Goal: Transaction & Acquisition: Purchase product/service

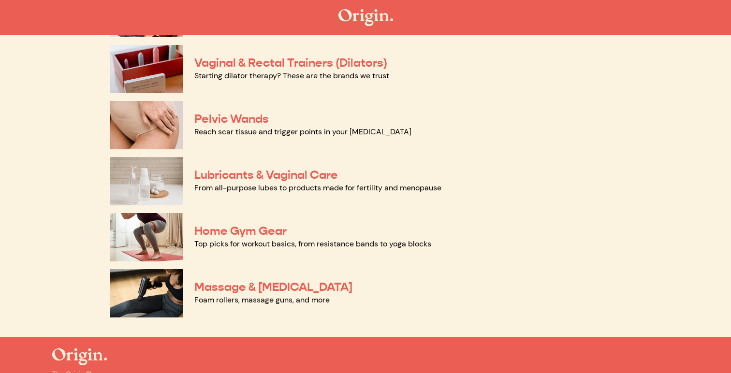
scroll to position [430, 0]
click at [580, 194] on div "Lubricants & Vaginal Care From all-purpose lubes to products made for fertility…" at bounding box center [365, 181] width 511 height 56
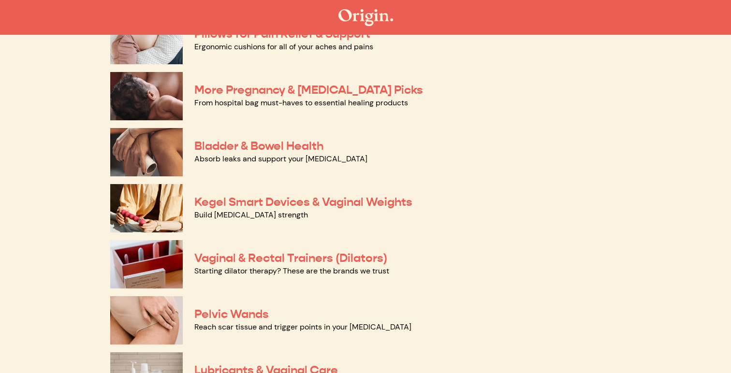
click at [475, 95] on p "More Pregnancy & [MEDICAL_DATA] Picks" at bounding box center [407, 90] width 427 height 14
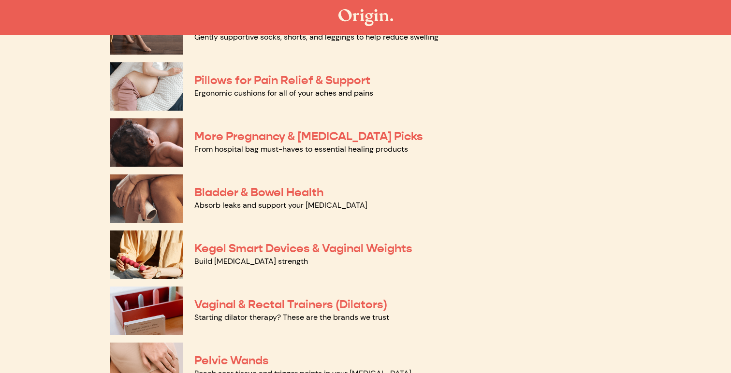
scroll to position [189, 0]
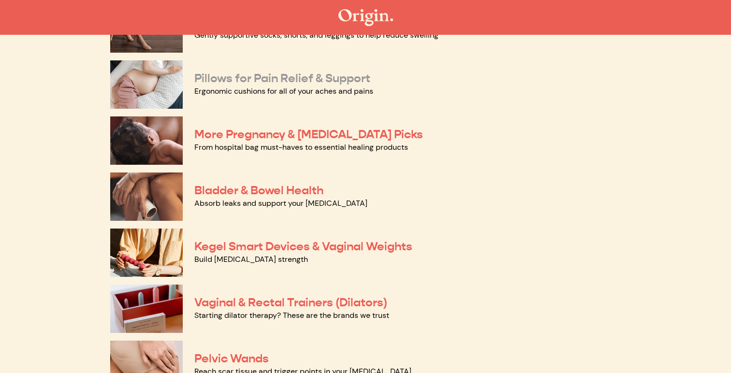
click at [332, 82] on link "Pillows for Pain Relief & Support" at bounding box center [282, 78] width 176 height 15
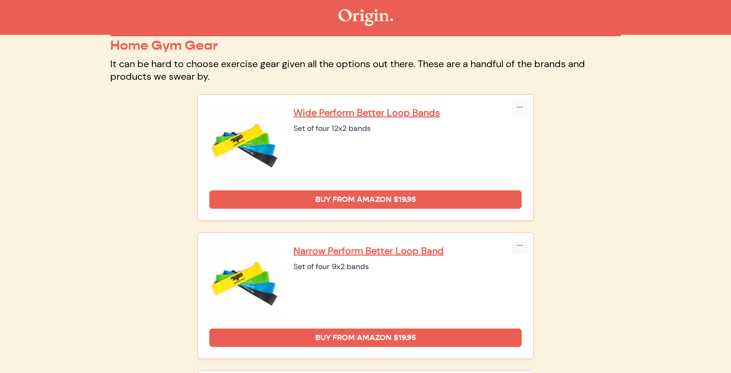
scroll to position [57, 0]
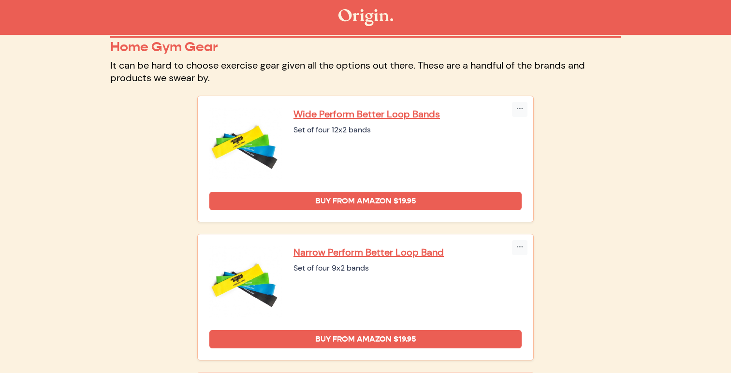
click at [394, 118] on p "Wide Perform Better Loop Bands" at bounding box center [408, 114] width 228 height 13
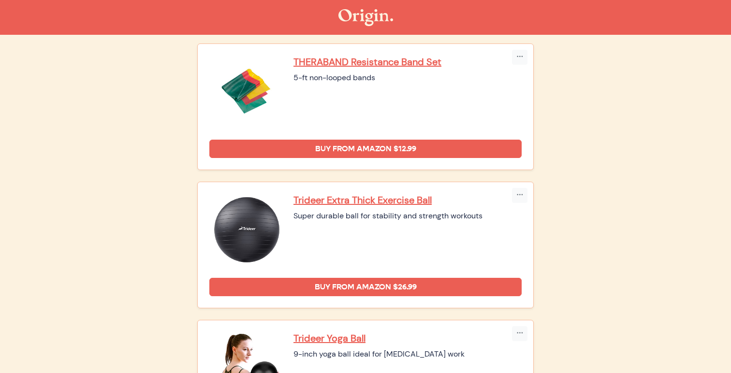
scroll to position [392, 0]
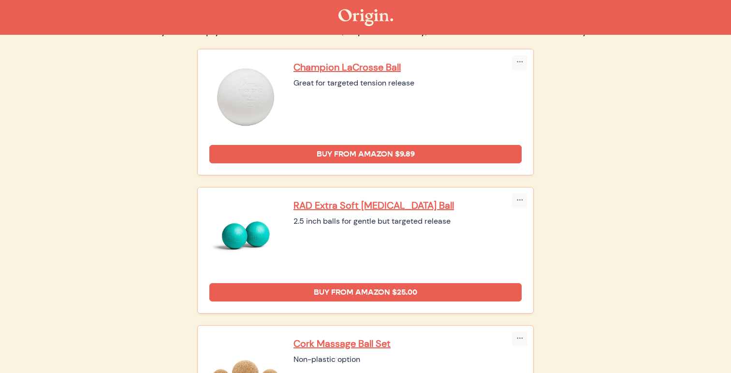
scroll to position [81, 0]
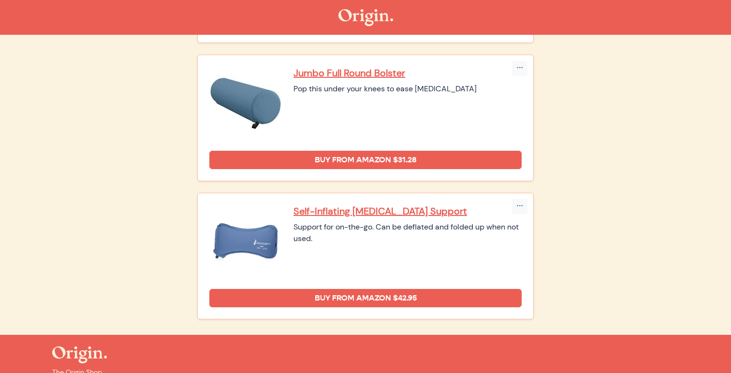
scroll to position [650, 0]
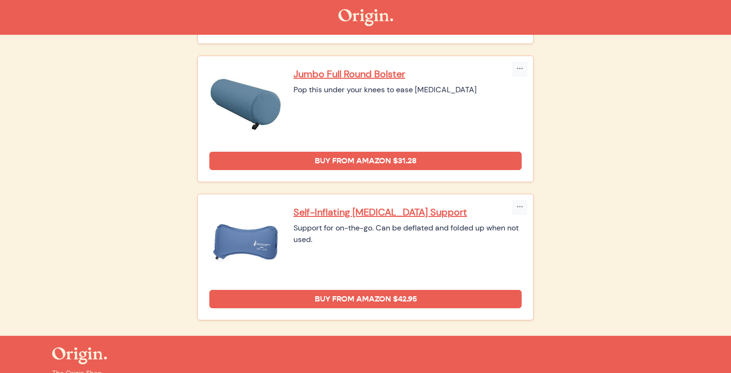
click at [467, 230] on div "Support for on-the-go. Can be deflated and folded up when not used." at bounding box center [408, 234] width 228 height 23
click at [440, 237] on div "Support for on-the-go. Can be deflated and folded up when not used." at bounding box center [408, 234] width 228 height 23
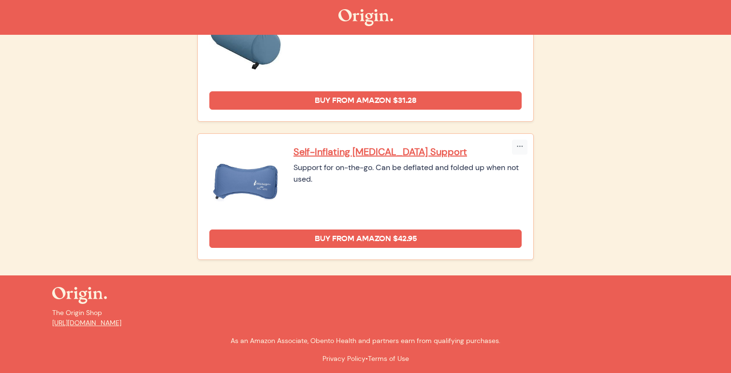
scroll to position [0, 0]
